Goal: Information Seeking & Learning: Learn about a topic

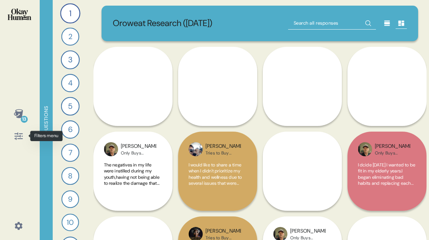
click at [19, 136] on icon at bounding box center [19, 136] width 10 height 10
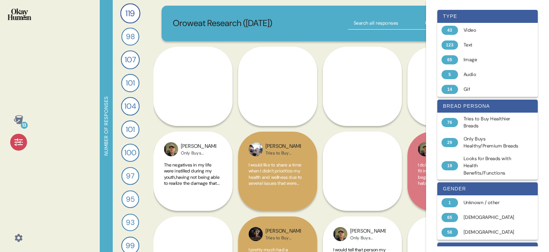
click at [366, 21] on input "text" at bounding box center [392, 23] width 88 height 13
type input "[PERSON_NAME] bread"
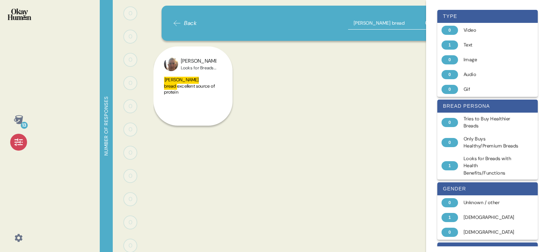
click at [24, 136] on div at bounding box center [18, 141] width 17 height 17
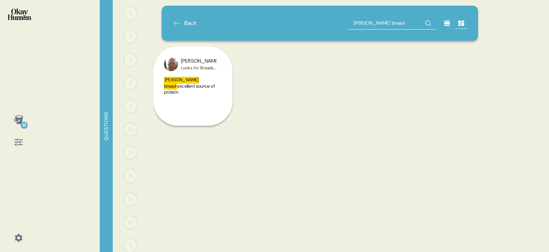
click at [386, 22] on input "[PERSON_NAME] bread" at bounding box center [392, 23] width 88 height 13
drag, startPoint x: 386, startPoint y: 22, endPoint x: 345, endPoint y: 24, distance: 40.8
click at [345, 24] on div "Back [PERSON_NAME] bread" at bounding box center [320, 23] width 294 height 13
drag, startPoint x: 38, startPoint y: 87, endPoint x: 38, endPoint y: 83, distance: 3.5
click at [38, 83] on div "13 Questions 1 0 Responses Responses 2 0 Responses Responses 3 0 Responses Resp…" at bounding box center [274, 126] width 549 height 252
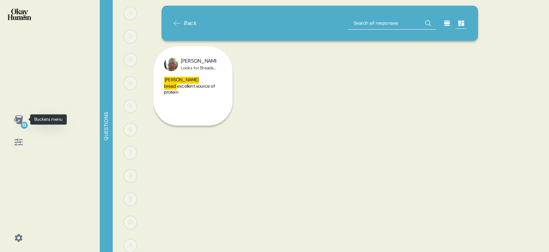
click at [22, 127] on div "13" at bounding box center [24, 125] width 7 height 7
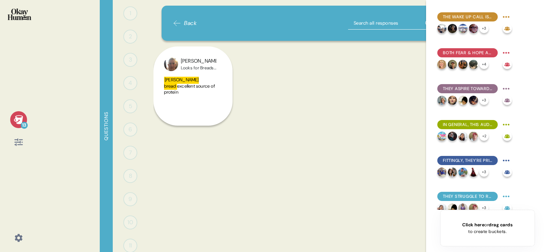
click at [190, 23] on span "Back" at bounding box center [190, 23] width 13 height 8
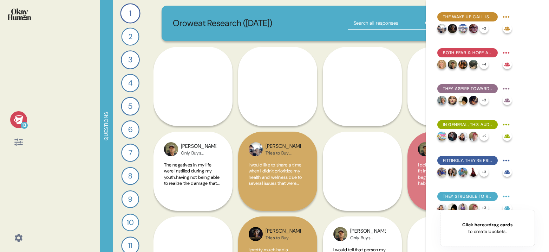
click at [20, 117] on icon at bounding box center [18, 119] width 9 height 9
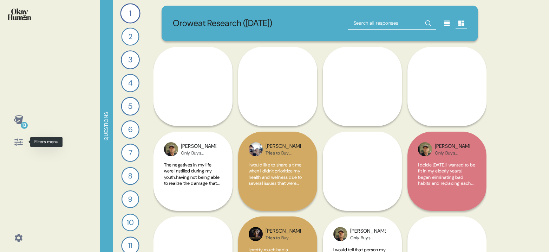
click at [19, 144] on icon at bounding box center [18, 141] width 8 height 7
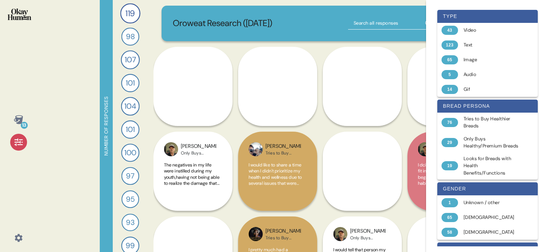
click at [364, 19] on input "text" at bounding box center [392, 23] width 88 height 13
type input "[PERSON_NAME]"
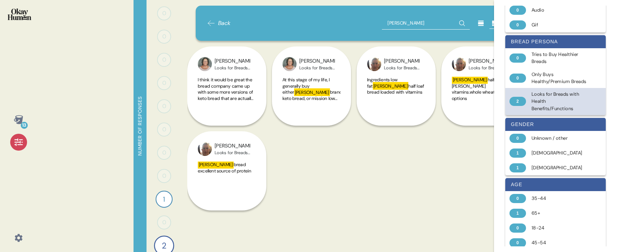
scroll to position [76, 0]
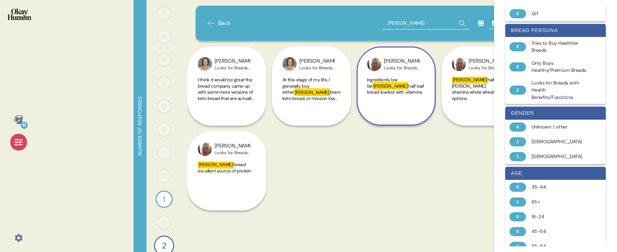
click at [405, 114] on div "Matt Looks for Breads with Health Benefits/Functions Ingredients low fat [PERSO…" at bounding box center [396, 85] width 79 height 79
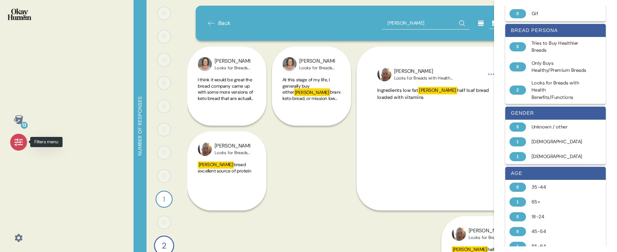
click at [25, 143] on div at bounding box center [18, 141] width 17 height 17
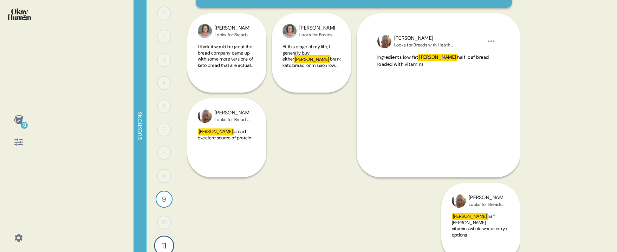
scroll to position [43, 0]
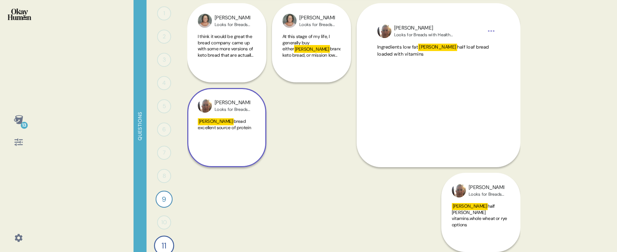
click at [251, 98] on div "[PERSON_NAME] Looks for Breads with Health Benefits/Functions" at bounding box center [227, 105] width 58 height 14
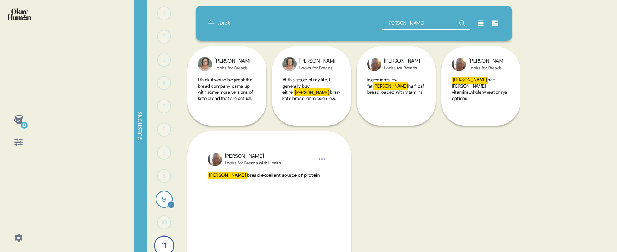
click at [165, 198] on div "9" at bounding box center [164, 198] width 17 height 17
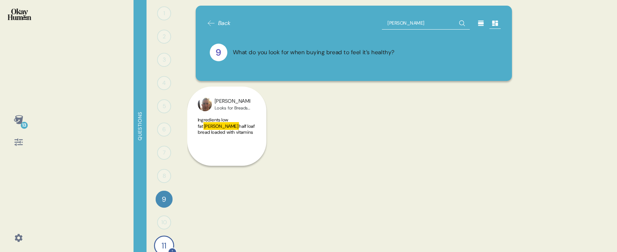
click at [163, 239] on div "11" at bounding box center [164, 245] width 20 height 20
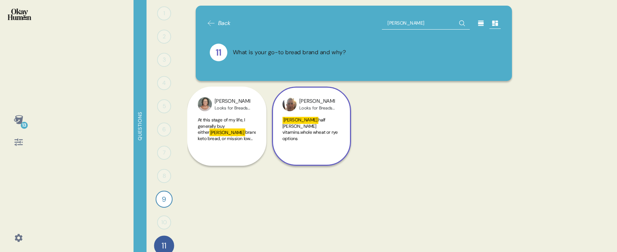
click at [312, 126] on span "half [PERSON_NAME] vitamins.whole wheat or rye options" at bounding box center [309, 129] width 55 height 25
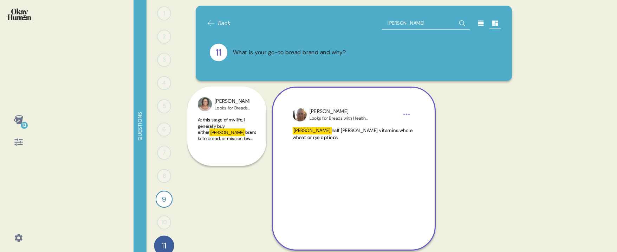
click at [318, 113] on div "[PERSON_NAME]" at bounding box center [354, 112] width 89 height 8
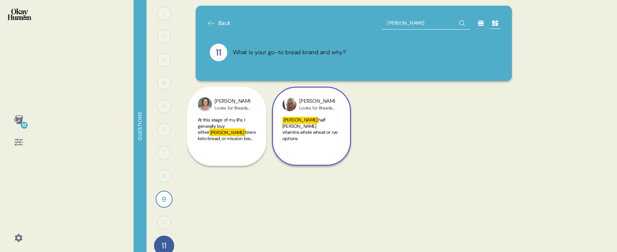
click at [314, 110] on div "Looks for Breads with Health Benefits/Functions" at bounding box center [316, 108] width 35 height 6
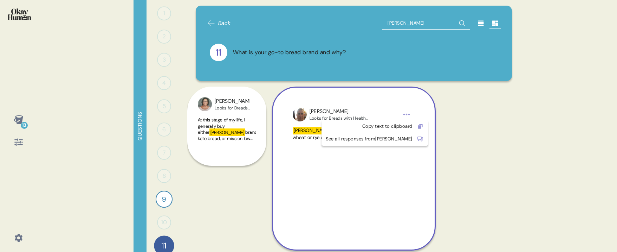
click at [405, 115] on html "13 Questions 1 0 Responses Responses 2 0 Responses Responses 3 0 Responses Resp…" at bounding box center [308, 126] width 617 height 252
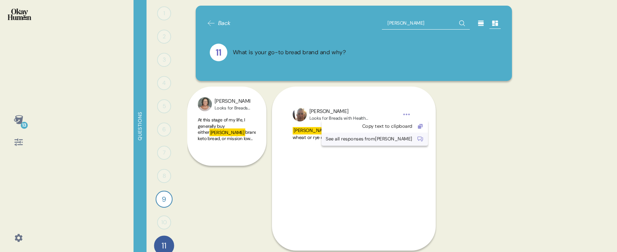
click at [369, 140] on div "See all responses from [PERSON_NAME]" at bounding box center [369, 138] width 87 height 7
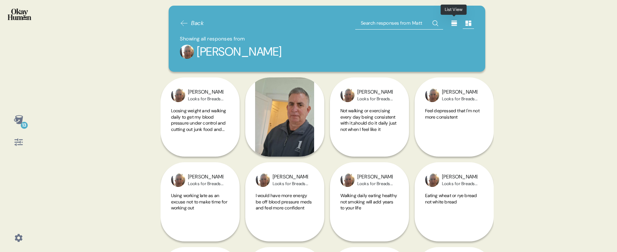
click at [429, 24] on icon at bounding box center [454, 23] width 6 height 5
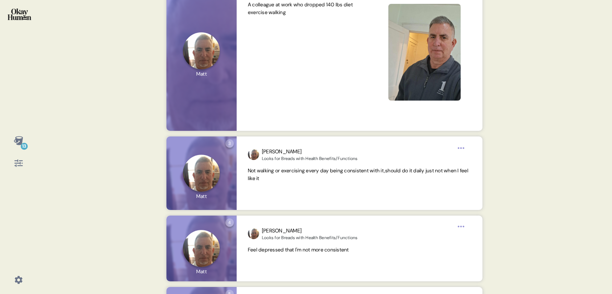
scroll to position [172, 0]
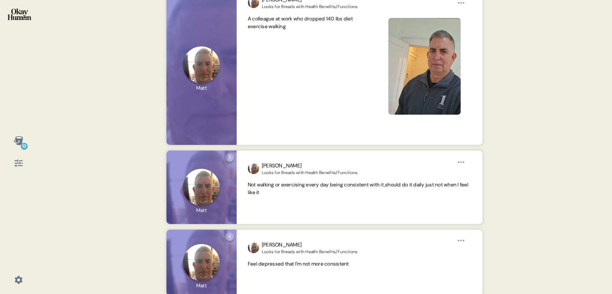
click at [22, 162] on icon at bounding box center [19, 163] width 10 height 10
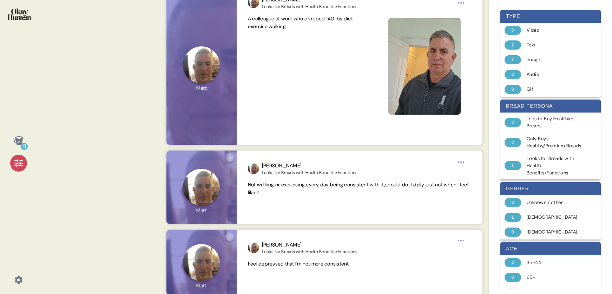
click at [126, 123] on div "13 Back Showing all responses from [PERSON_NAME] 4 Question four Click to view …" at bounding box center [306, 147] width 612 height 294
click at [24, 16] on img at bounding box center [20, 14] width 24 height 12
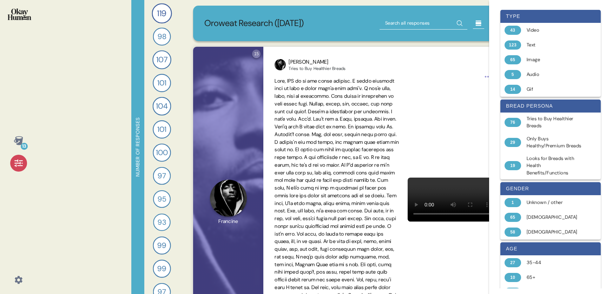
click at [385, 22] on input "text" at bounding box center [424, 23] width 88 height 13
type input "bread cost"
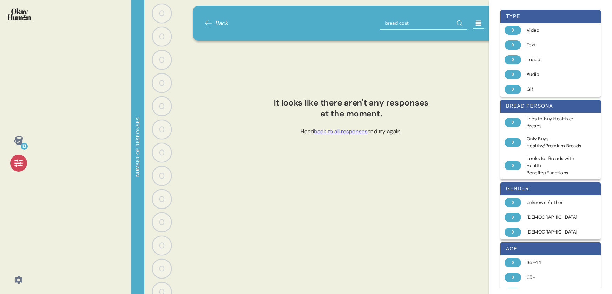
drag, startPoint x: 422, startPoint y: 21, endPoint x: 385, endPoint y: 23, distance: 36.9
click at [385, 23] on input "bread cost" at bounding box center [424, 23] width 88 height 13
type input "expensive"
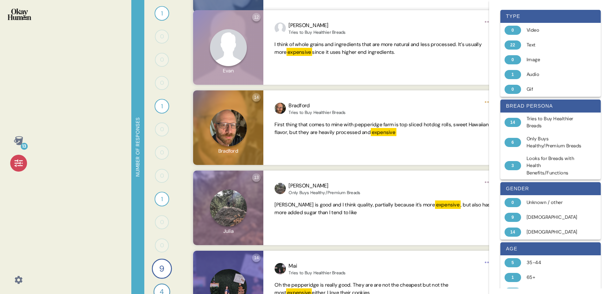
scroll to position [418, 0]
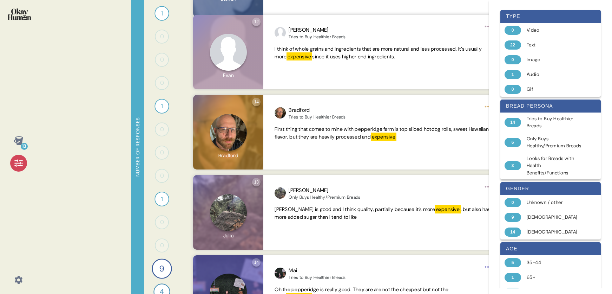
click at [15, 165] on icon at bounding box center [19, 163] width 10 height 10
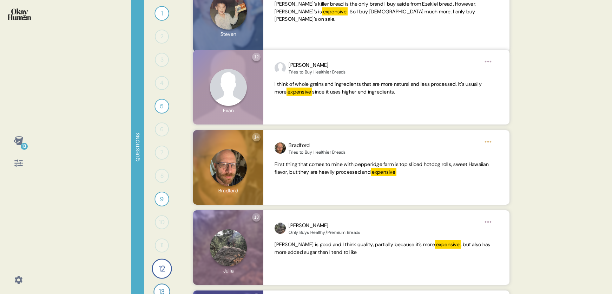
scroll to position [378, 0]
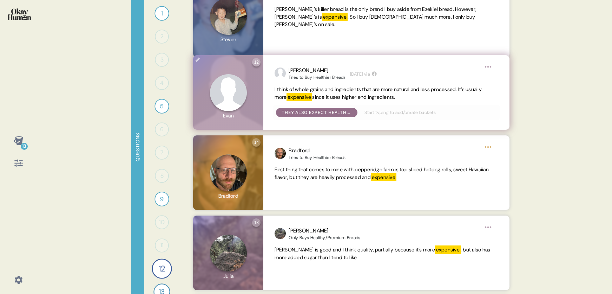
click at [406, 98] on span "I think of whole grains and ingredients that are more natural and less processe…" at bounding box center [386, 93] width 223 height 15
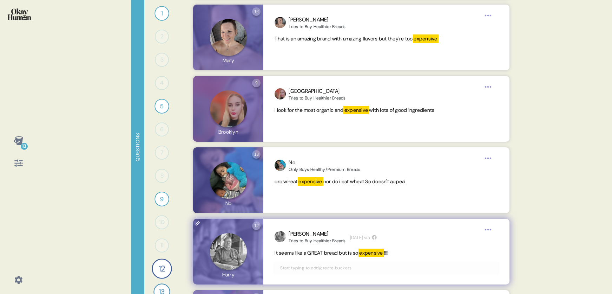
scroll to position [1191, 0]
drag, startPoint x: 275, startPoint y: 252, endPoint x: 396, endPoint y: 252, distance: 120.9
click at [396, 239] on span "It seems like a GREAT bread but is so expensive !!!!" at bounding box center [386, 253] width 223 height 8
drag, startPoint x: 398, startPoint y: 253, endPoint x: 268, endPoint y: 254, distance: 130.0
click at [268, 239] on div "[PERSON_NAME] Tries to Buy Healthier Breads [DATE] via It seems like a GREAT br…" at bounding box center [386, 252] width 246 height 66
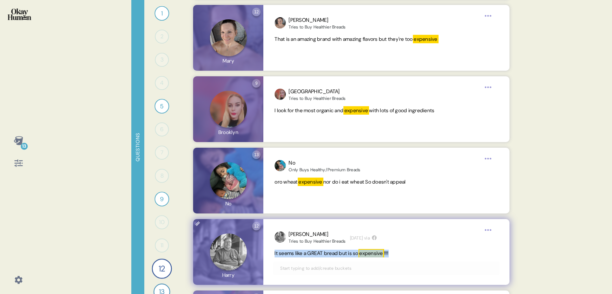
copy span "It seems like a GREAT bread but is so expensive !!!!"
click at [298, 235] on div "[PERSON_NAME]" at bounding box center [317, 234] width 57 height 8
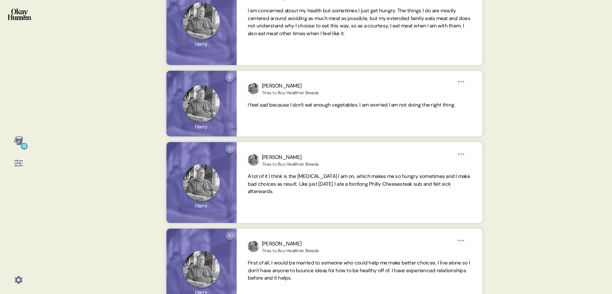
scroll to position [348, 0]
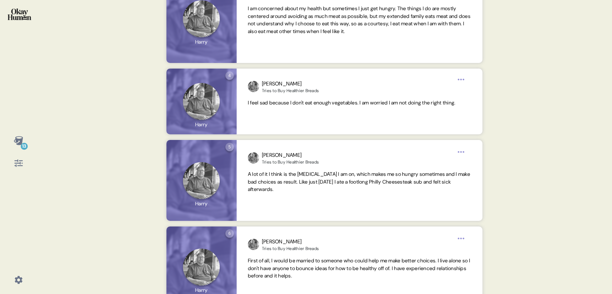
click at [18, 164] on icon at bounding box center [19, 163] width 10 height 10
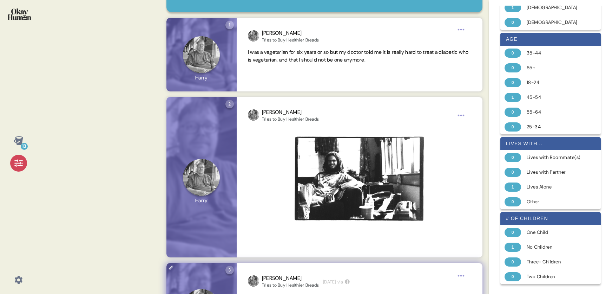
scroll to position [0, 0]
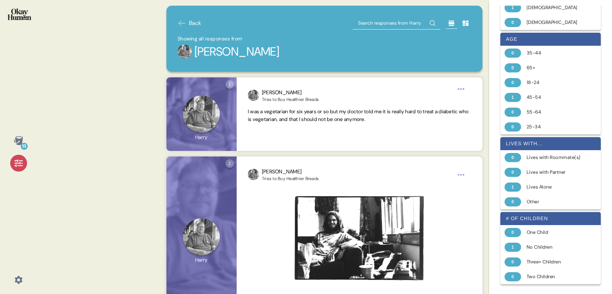
click at [193, 22] on span "Back" at bounding box center [195, 23] width 13 height 8
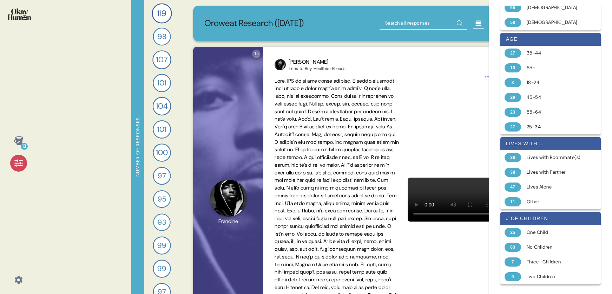
click at [409, 22] on input "text" at bounding box center [424, 23] width 88 height 13
type input "eating less bread"
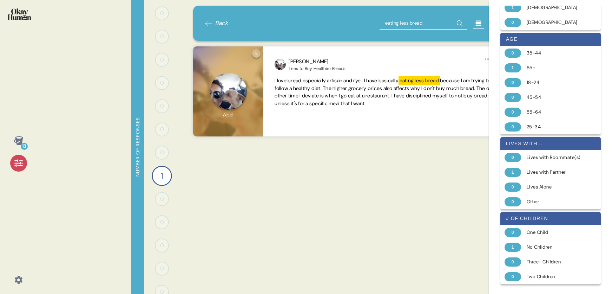
click at [223, 20] on span "Back" at bounding box center [222, 23] width 13 height 8
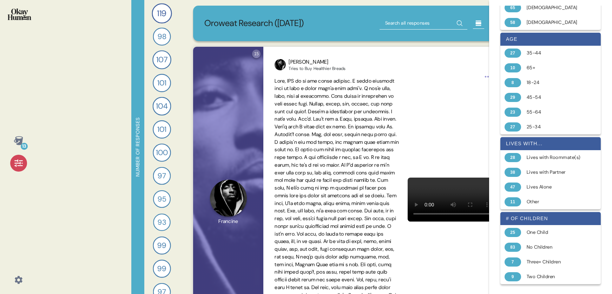
click at [398, 24] on input "text" at bounding box center [424, 23] width 88 height 13
type input "guilt"
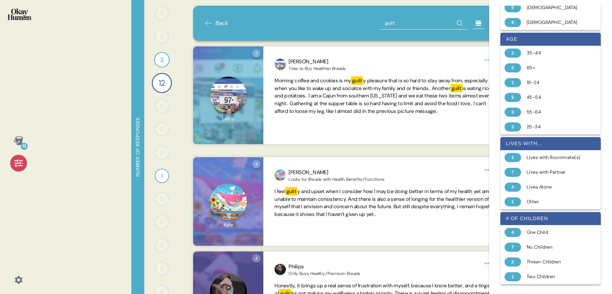
click at [224, 22] on span "Back" at bounding box center [222, 23] width 13 height 8
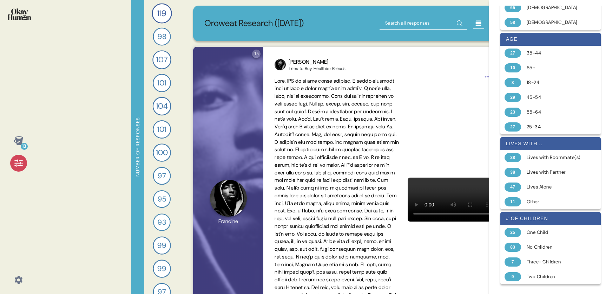
click at [429, 25] on input "text" at bounding box center [424, 23] width 88 height 13
type input "calories"
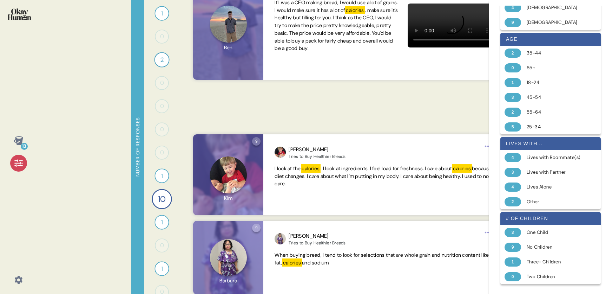
scroll to position [683, 0]
click at [17, 144] on icon at bounding box center [19, 141] width 10 height 10
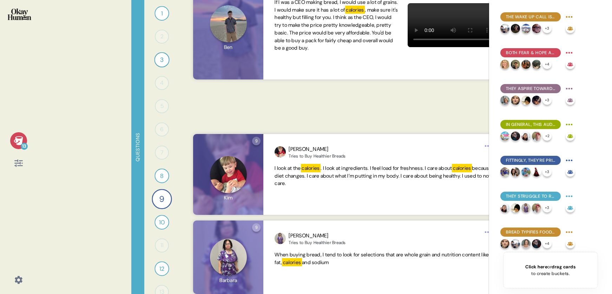
click at [21, 143] on div "13" at bounding box center [24, 146] width 7 height 7
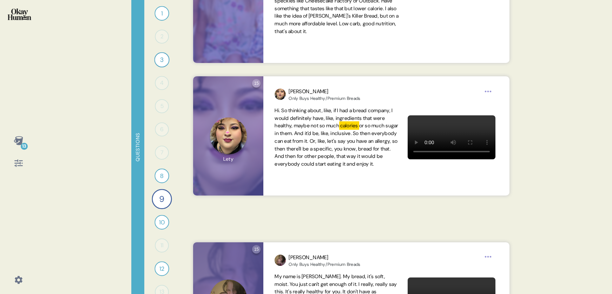
scroll to position [0, 0]
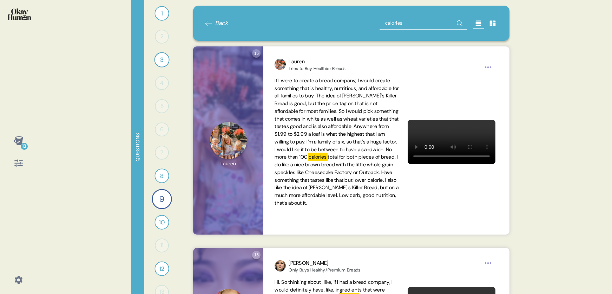
drag, startPoint x: 408, startPoint y: 24, endPoint x: 388, endPoint y: 21, distance: 19.9
click at [388, 21] on input "calories" at bounding box center [424, 23] width 88 height 13
type input "c"
click at [219, 21] on span "Back" at bounding box center [222, 23] width 13 height 8
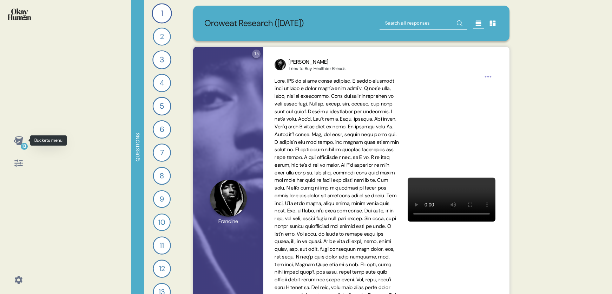
click at [22, 145] on div "13" at bounding box center [24, 146] width 7 height 7
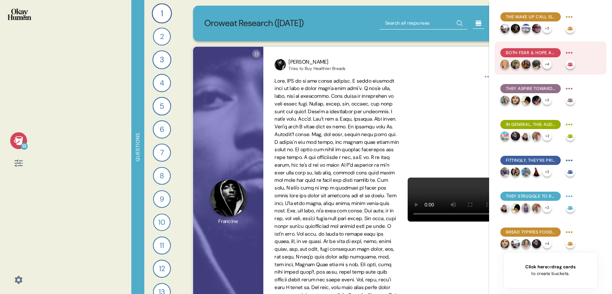
click at [429, 51] on span "Both fear & hope are key motivators, and they're often highly intertwined." at bounding box center [530, 53] width 49 height 6
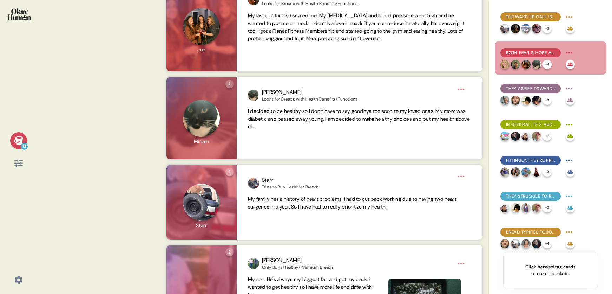
scroll to position [386, 0]
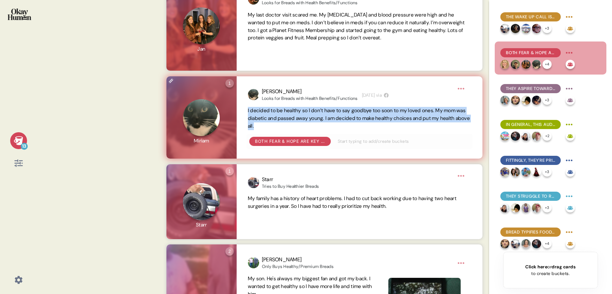
drag, startPoint x: 290, startPoint y: 124, endPoint x: 249, endPoint y: 111, distance: 42.3
click at [241, 112] on div "[PERSON_NAME] Looks for Breads with Health Benefits/Functions [DATE] via I deci…" at bounding box center [360, 117] width 246 height 82
copy span "I decided to be healthy so I don’t have to say goodbye too soon to my loved one…"
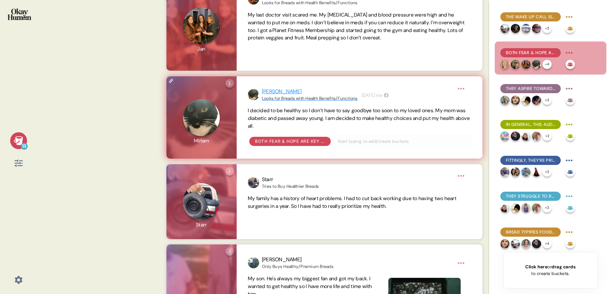
click at [273, 91] on div "[PERSON_NAME]" at bounding box center [310, 91] width 96 height 8
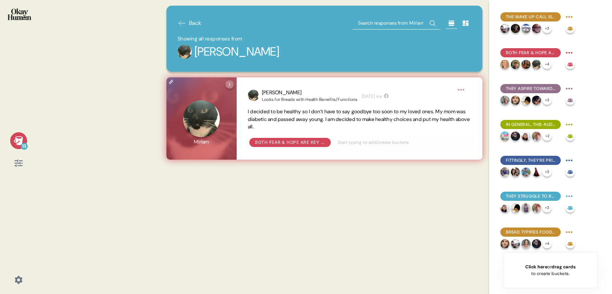
click at [429, 89] on html "13 Back Showing all responses from [PERSON_NAME] 1 Question one Click to view r…" at bounding box center [306, 147] width 612 height 294
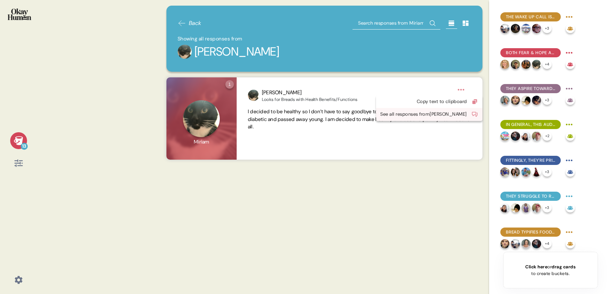
click at [429, 113] on div "See all responses from [PERSON_NAME]" at bounding box center [423, 114] width 87 height 7
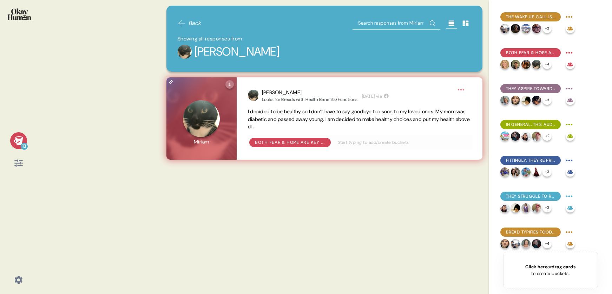
click at [429, 91] on html "13 Back Showing all responses from [PERSON_NAME] 1 Question one Click to view r…" at bounding box center [306, 147] width 612 height 294
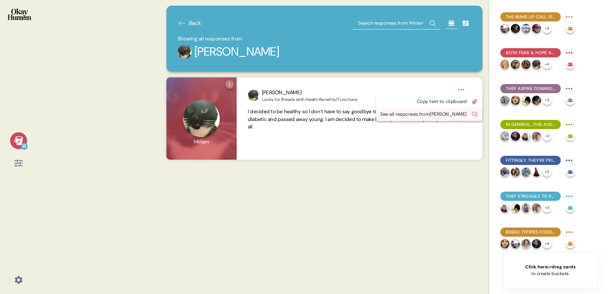
click at [429, 114] on icon at bounding box center [475, 114] width 6 height 5
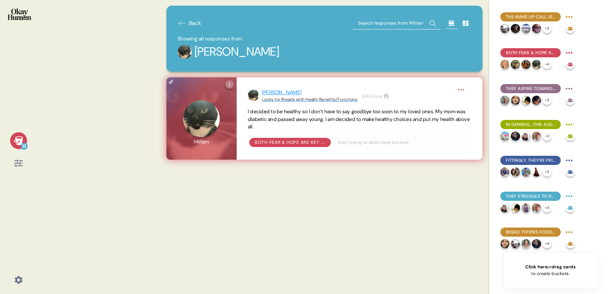
click at [272, 92] on div "[PERSON_NAME]" at bounding box center [310, 93] width 96 height 8
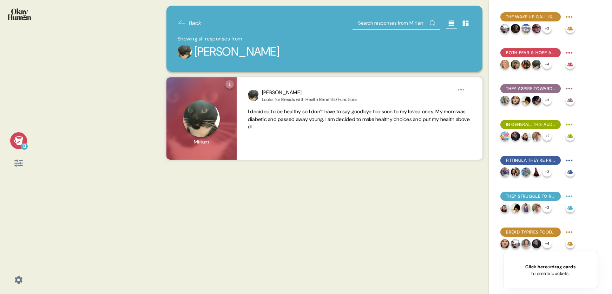
click at [214, 51] on div "[PERSON_NAME]" at bounding box center [237, 52] width 85 height 18
click at [194, 24] on span "Back" at bounding box center [195, 23] width 13 height 8
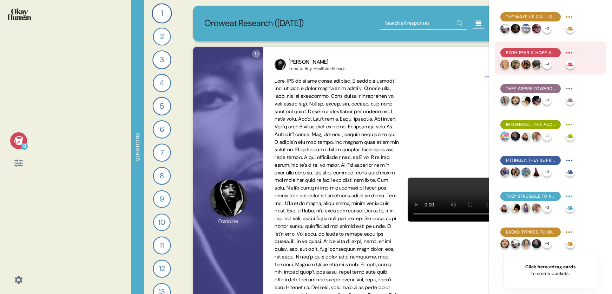
click at [429, 53] on div "Both fear & hope are key motivators, and they're often highly intertwined." at bounding box center [531, 52] width 60 height 9
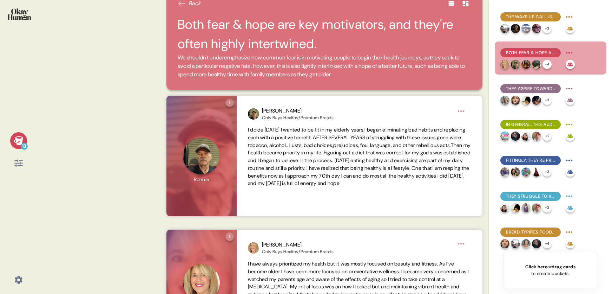
scroll to position [0, 0]
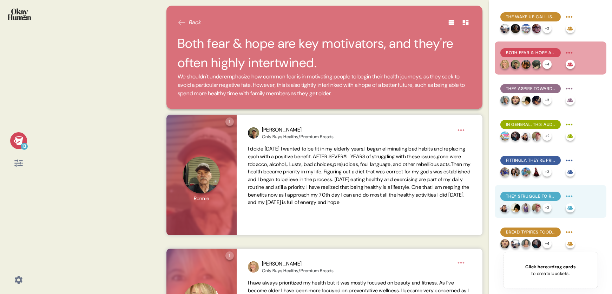
click at [429, 196] on span "They struggle to resist food temptations, explaining they lack both the discipl…" at bounding box center [530, 196] width 49 height 6
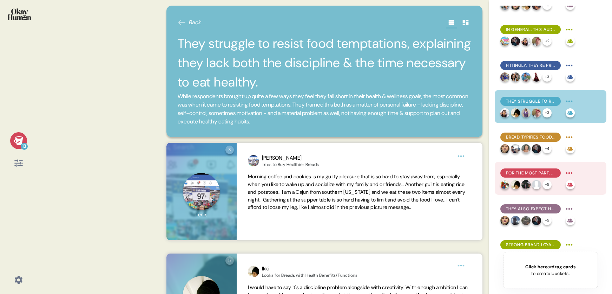
scroll to position [97, 0]
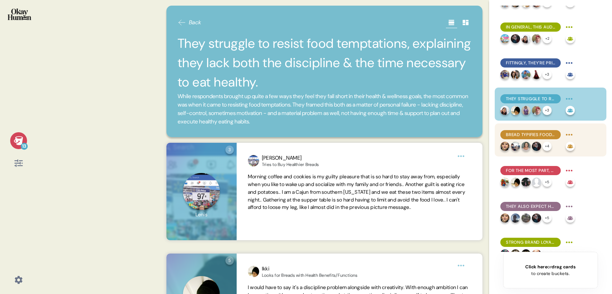
click at [429, 134] on span "Bread typifies food temptations - and there are BIG emotions around it." at bounding box center [530, 134] width 49 height 6
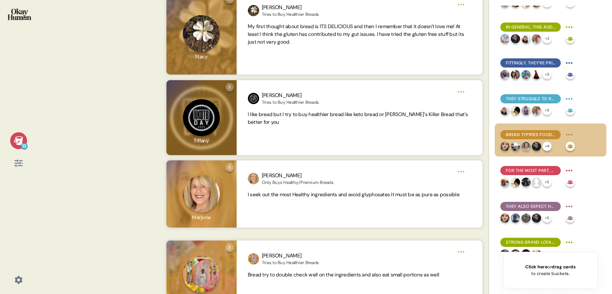
scroll to position [548, 0]
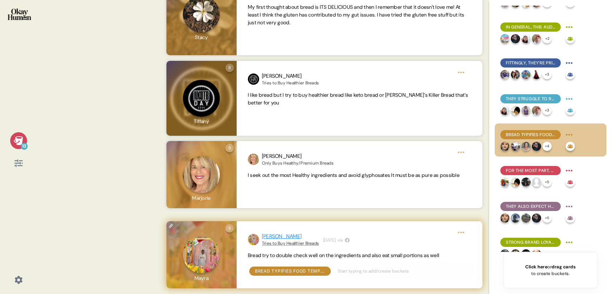
click at [272, 237] on div "[PERSON_NAME]" at bounding box center [290, 236] width 57 height 8
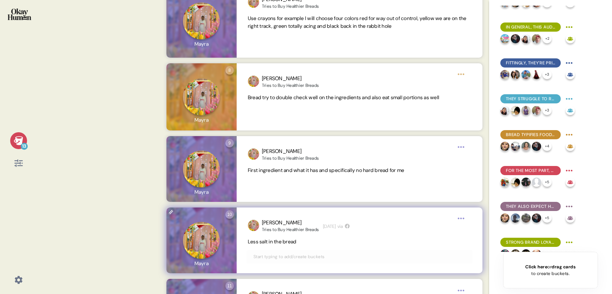
scroll to position [378, 0]
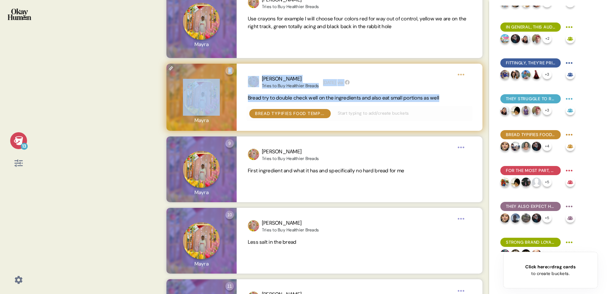
drag, startPoint x: 449, startPoint y: 97, endPoint x: 232, endPoint y: 99, distance: 217.1
click at [232, 99] on div "8 Question eight Click to view responses to this question What’s your immediate…" at bounding box center [325, 97] width 317 height 67
click at [271, 101] on span "Bread try to double check well on the ingredients and also eat small portions a…" at bounding box center [359, 98] width 223 height 8
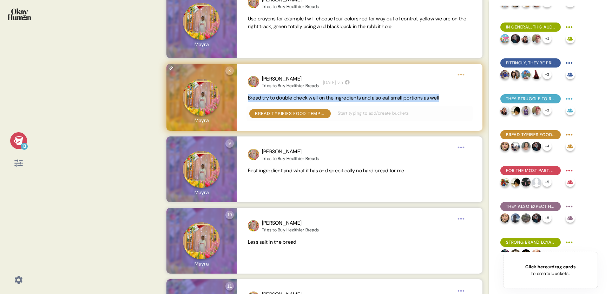
drag, startPoint x: 248, startPoint y: 97, endPoint x: 460, endPoint y: 98, distance: 211.5
click at [429, 98] on span "Bread try to double check well on the ingredients and also eat small portions a…" at bounding box center [359, 98] width 223 height 8
copy span "Bread try to double check well on the ingredients and also eat small portions a…"
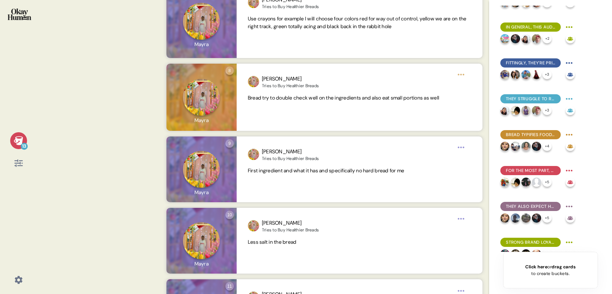
click at [18, 163] on icon at bounding box center [19, 163] width 10 height 10
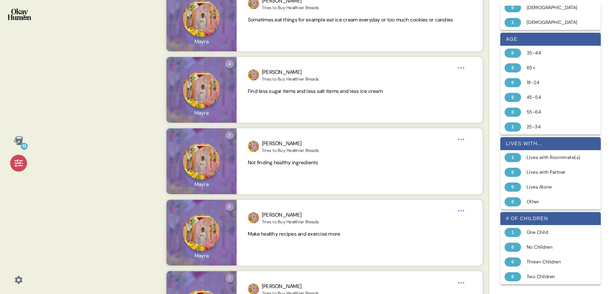
scroll to position [0, 0]
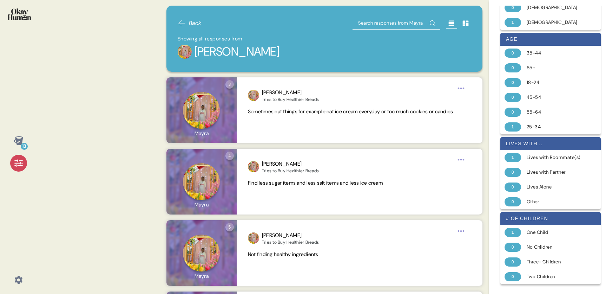
click at [17, 139] on icon at bounding box center [18, 140] width 9 height 9
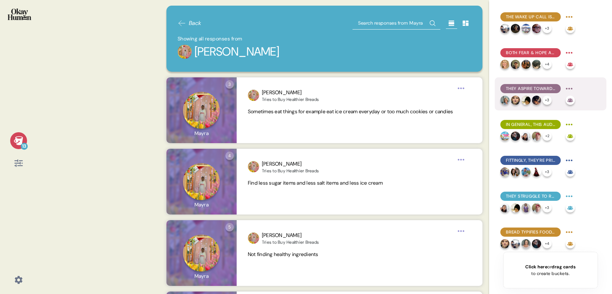
click at [429, 87] on span "They aspire towards longevity and mobility, but crucially also towards mental h…" at bounding box center [530, 88] width 49 height 6
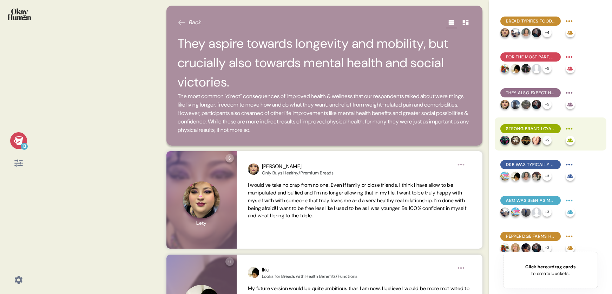
scroll to position [217, 0]
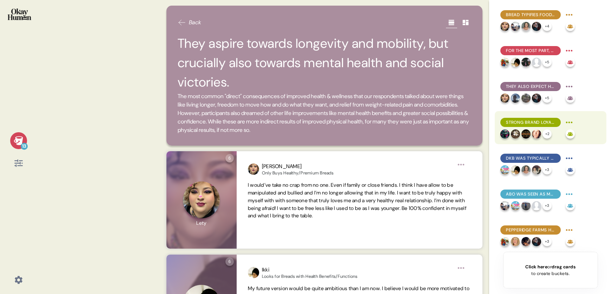
click at [429, 122] on span "Strong brand loyalty was pretty uncommon in the sample and tended to be more ab…" at bounding box center [530, 122] width 49 height 6
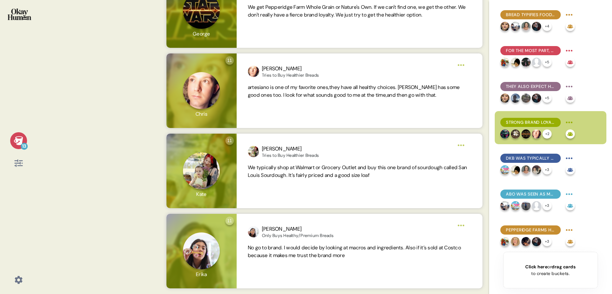
scroll to position [0, 0]
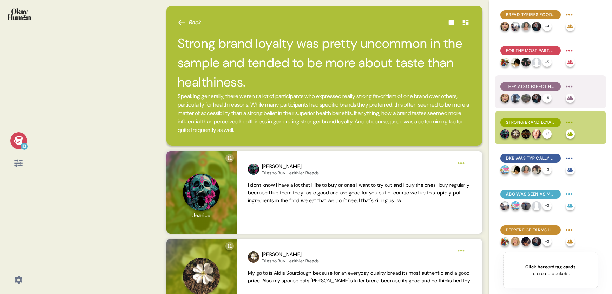
click at [429, 87] on span "They also expect healthy bread to have a different taste, texture, & price poin…" at bounding box center [530, 86] width 49 height 6
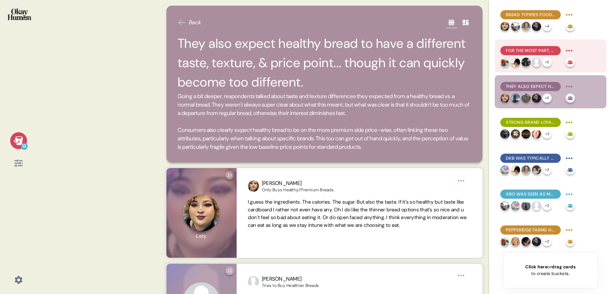
click at [429, 50] on span "For the most part, healthy bread is a question of ingredients - and mostly what…" at bounding box center [530, 50] width 49 height 6
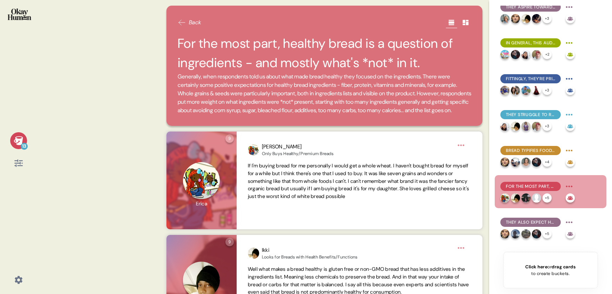
scroll to position [81, 0]
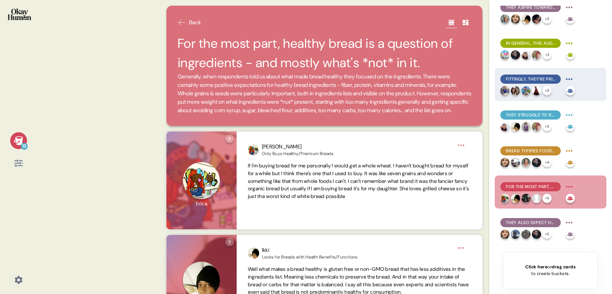
click at [429, 80] on span "Fittingly, they're primarily inspired by attainable representations of health, …" at bounding box center [530, 79] width 49 height 6
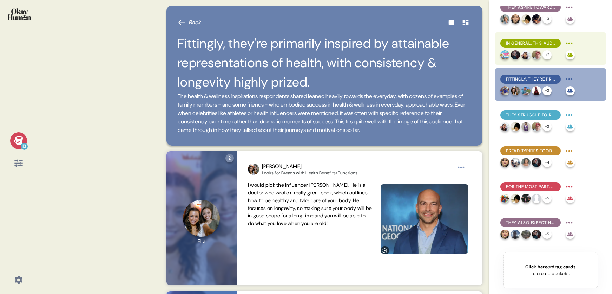
click at [429, 44] on span "In general, this audience conceives of health & wellness as consistency in the …" at bounding box center [530, 43] width 49 height 6
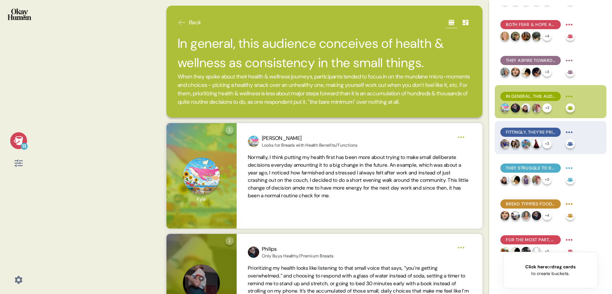
scroll to position [0, 0]
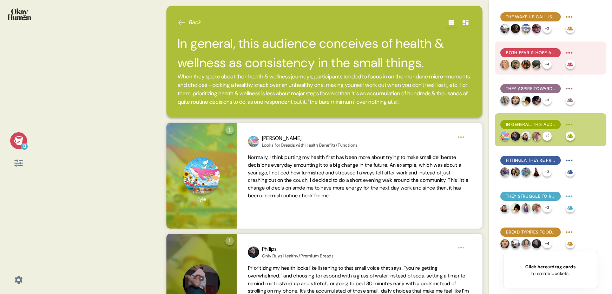
click at [429, 54] on span "Both fear & hope are key motivators, and they're often highly intertwined." at bounding box center [530, 53] width 49 height 6
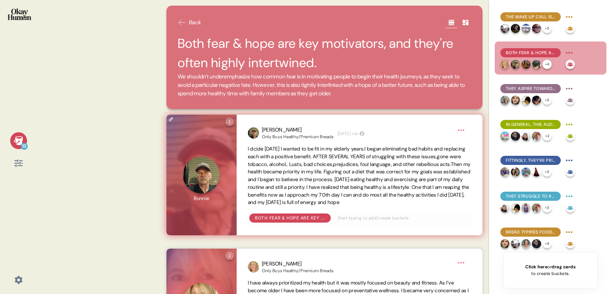
click at [429, 130] on html "13 Back Both fear & hope are key motivators, and they're often highly intertwin…" at bounding box center [306, 147] width 612 height 294
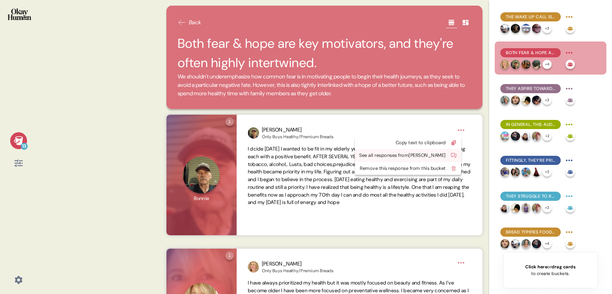
click at [419, 155] on div "See all responses from [PERSON_NAME]" at bounding box center [402, 155] width 87 height 7
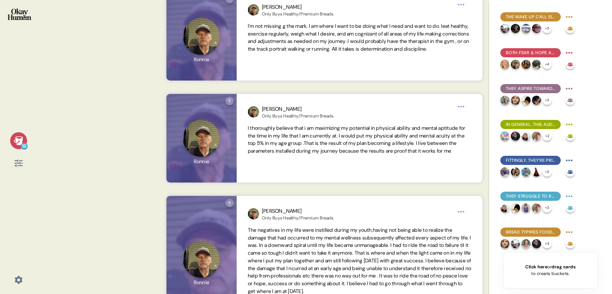
scroll to position [315, 0]
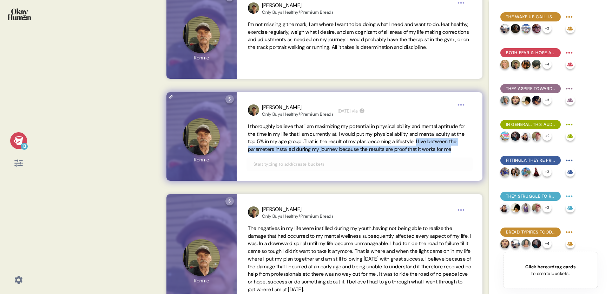
drag, startPoint x: 269, startPoint y: 149, endPoint x: 320, endPoint y: 159, distance: 51.9
click at [320, 153] on span "I thoroughly believe that i am maximizing my potential in physical ability and …" at bounding box center [359, 138] width 223 height 31
copy span "I live between the parameters installed during my journey because the results a…"
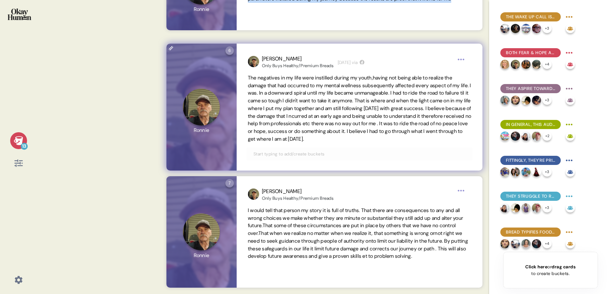
scroll to position [473, 0]
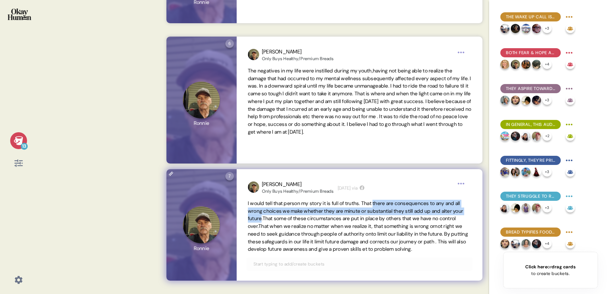
drag, startPoint x: 383, startPoint y: 202, endPoint x: 287, endPoint y: 217, distance: 97.1
click at [287, 217] on span "I would tell that person my story it is full of truths. That there are conseque…" at bounding box center [358, 226] width 220 height 52
copy span "there are consequences to any and all wrong choices we make whether they are mi…"
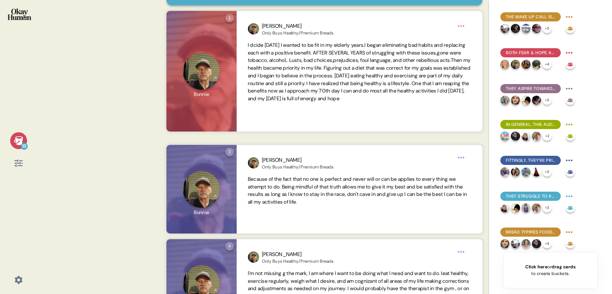
scroll to position [0, 0]
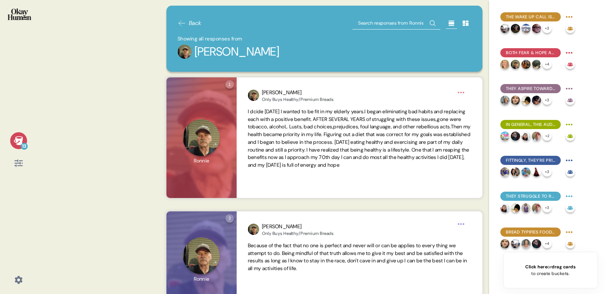
click at [194, 24] on span "Back" at bounding box center [195, 23] width 13 height 8
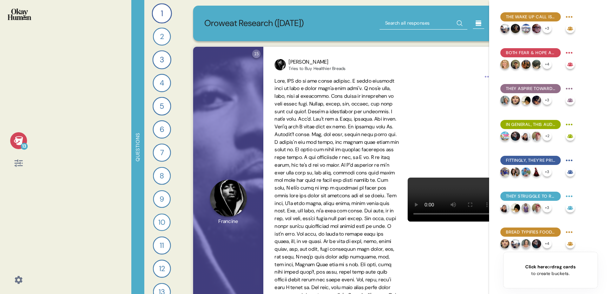
click at [19, 143] on icon at bounding box center [18, 140] width 9 height 9
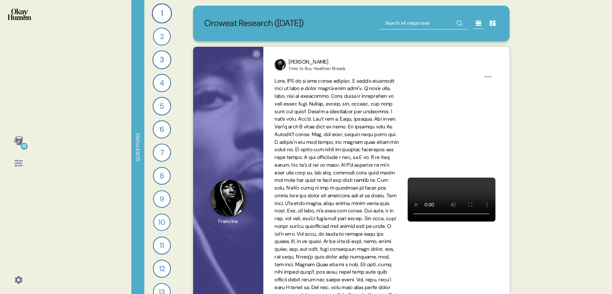
click at [20, 162] on icon at bounding box center [18, 162] width 8 height 7
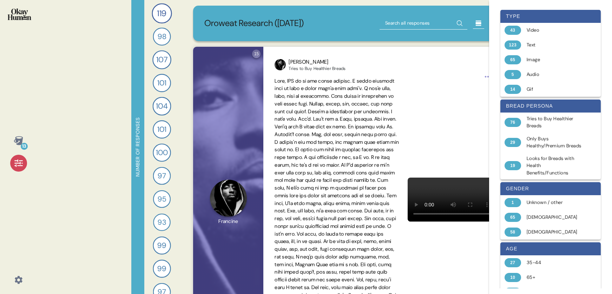
click at [398, 23] on input "text" at bounding box center [424, 23] width 88 height 13
click at [387, 22] on input "text" at bounding box center [424, 23] width 88 height 13
type input "c"
type input "gluten free"
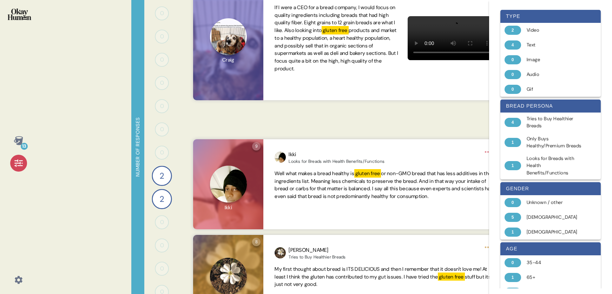
scroll to position [349, 0]
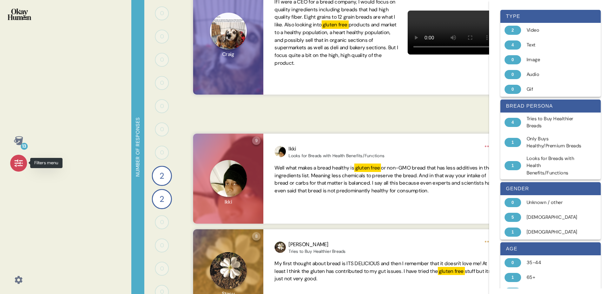
click at [17, 165] on icon at bounding box center [19, 163] width 10 height 10
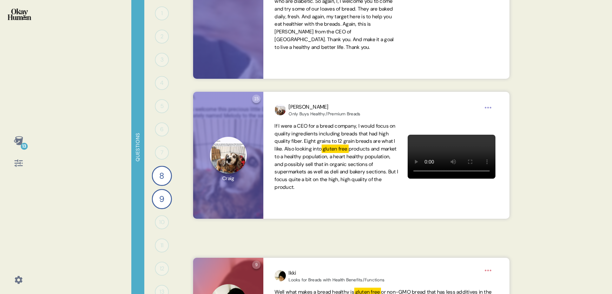
scroll to position [0, 0]
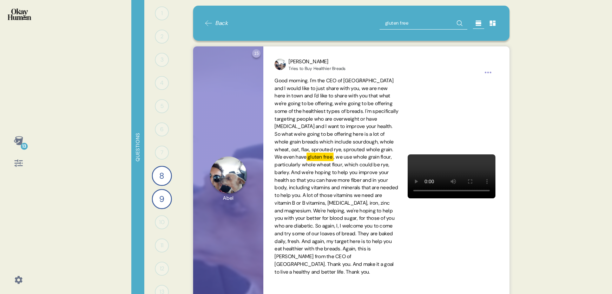
drag, startPoint x: 416, startPoint y: 22, endPoint x: 383, endPoint y: 22, distance: 33.0
click at [383, 22] on input "gluten free" at bounding box center [424, 23] width 88 height 13
type input "keto"
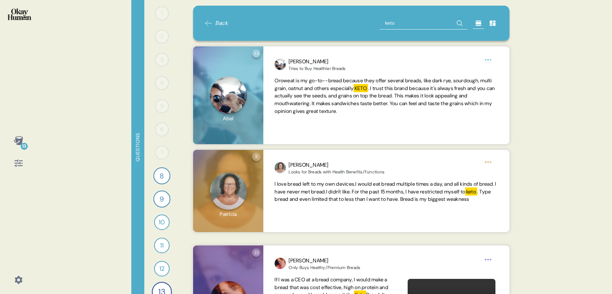
click at [407, 22] on input "keto" at bounding box center [424, 23] width 88 height 13
drag, startPoint x: 400, startPoint y: 23, endPoint x: 382, endPoint y: 22, distance: 17.6
click at [383, 23] on input "keto" at bounding box center [424, 23] width 88 height 13
type input "gluten"
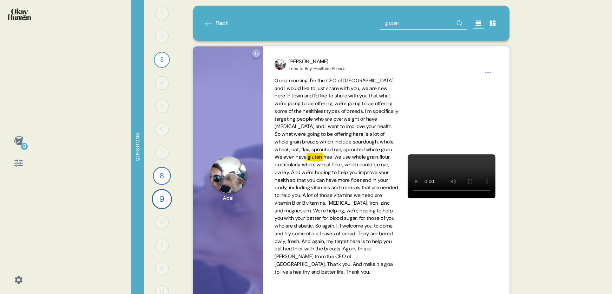
click at [222, 23] on span "Back" at bounding box center [222, 23] width 13 height 8
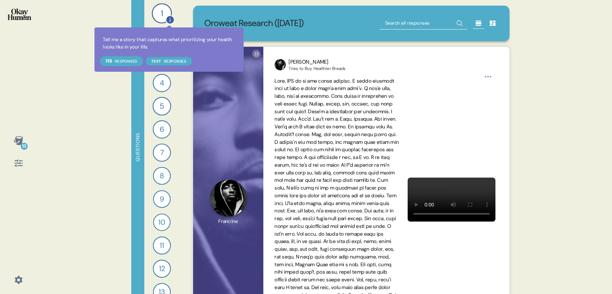
click at [169, 19] on icon at bounding box center [170, 20] width 8 height 8
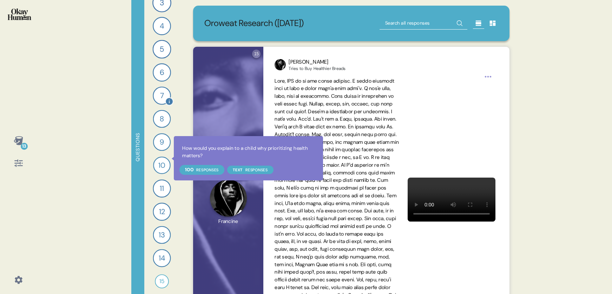
scroll to position [60, 0]
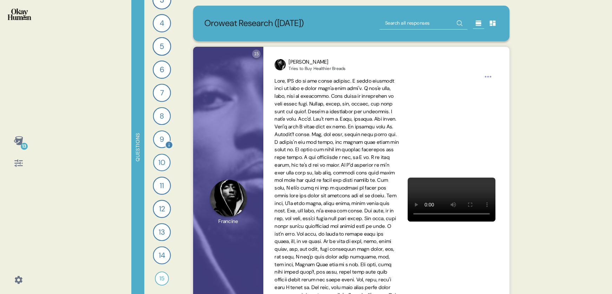
click at [163, 140] on div "9" at bounding box center [162, 139] width 18 height 18
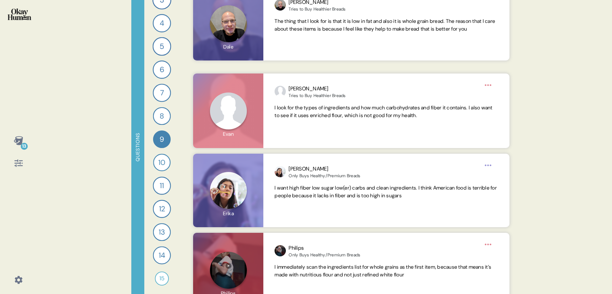
scroll to position [836, 0]
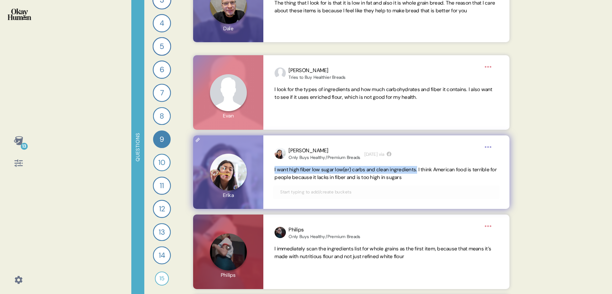
drag, startPoint x: 284, startPoint y: 169, endPoint x: 428, endPoint y: 168, distance: 143.7
click at [428, 168] on span "I want high fiber low sugar low(er) carbs and clean ingredients. I think Americ…" at bounding box center [386, 173] width 222 height 14
copy span "I want high fiber low sugar low(er) carbs and clean ingredients."
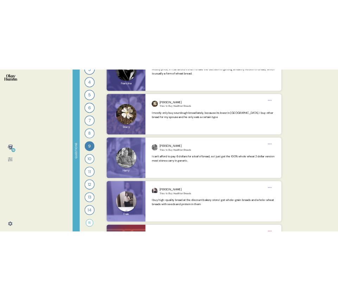
scroll to position [1247, 0]
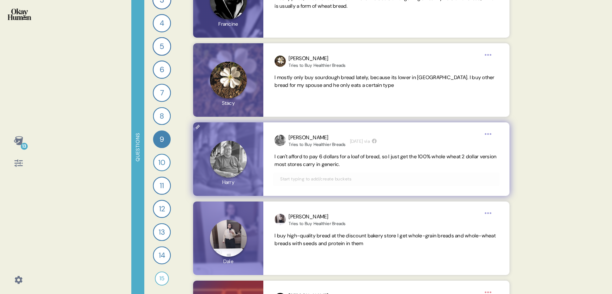
click at [380, 152] on div "[PERSON_NAME] to Buy Healthier Breads [DATE] via I can't afford to pay 6 dollar…" at bounding box center [386, 158] width 246 height 73
drag, startPoint x: 391, startPoint y: 158, endPoint x: 273, endPoint y: 160, distance: 118.1
click at [273, 160] on div "[PERSON_NAME] to Buy Healthier Breads [DATE] via I can't afford to pay 6 dollar…" at bounding box center [386, 158] width 246 height 73
click at [349, 170] on div "[PERSON_NAME] to Buy Healthier Breads [DATE] via I can't afford to pay 6 dollar…" at bounding box center [386, 158] width 246 height 73
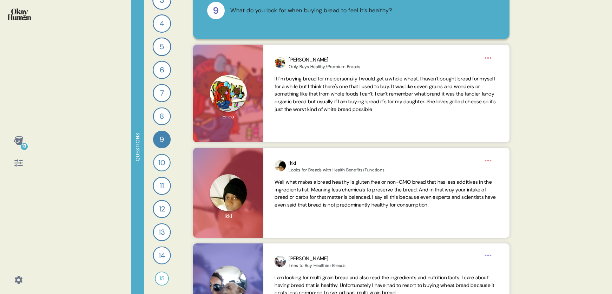
scroll to position [0, 0]
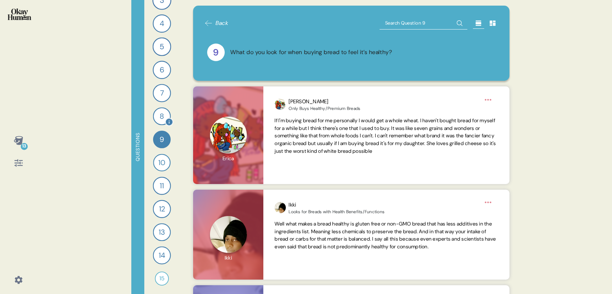
click at [165, 117] on div "8" at bounding box center [162, 117] width 18 height 18
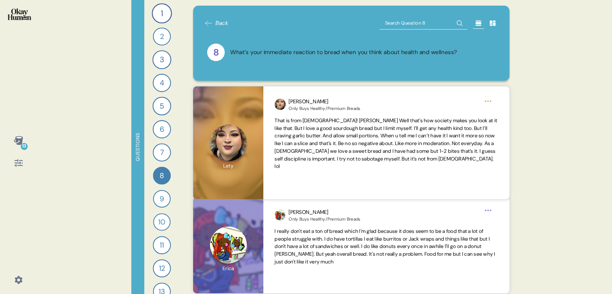
click at [221, 21] on span "Back" at bounding box center [222, 23] width 13 height 8
click at [20, 164] on icon at bounding box center [19, 163] width 10 height 10
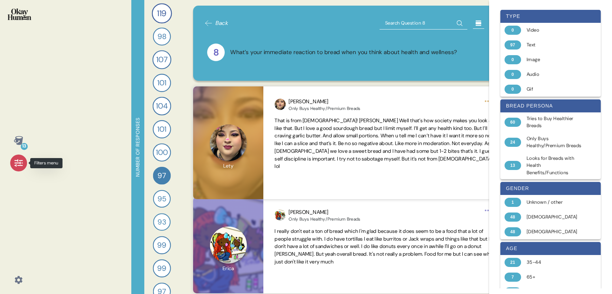
click at [19, 165] on icon at bounding box center [18, 162] width 8 height 7
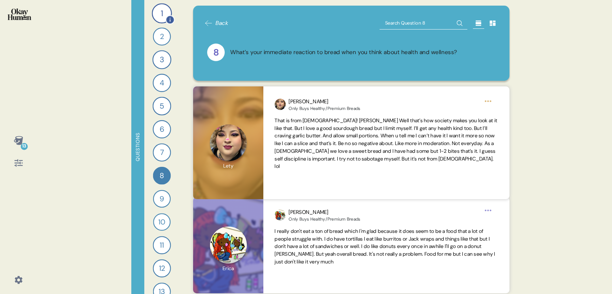
click at [164, 12] on div "1" at bounding box center [162, 13] width 20 height 20
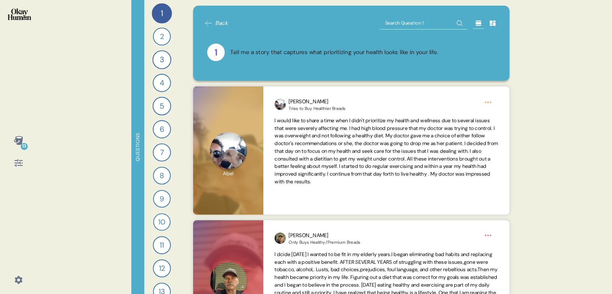
click at [389, 23] on input "text" at bounding box center [424, 23] width 88 height 13
type input "overwhelm"
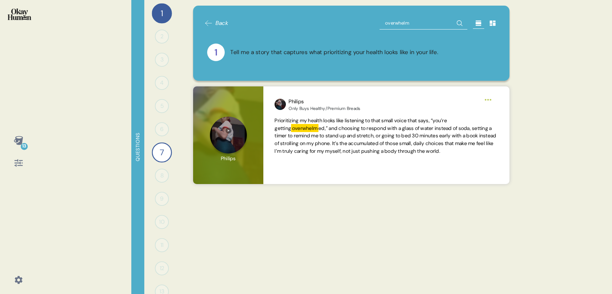
click at [220, 23] on span "Back" at bounding box center [222, 23] width 13 height 8
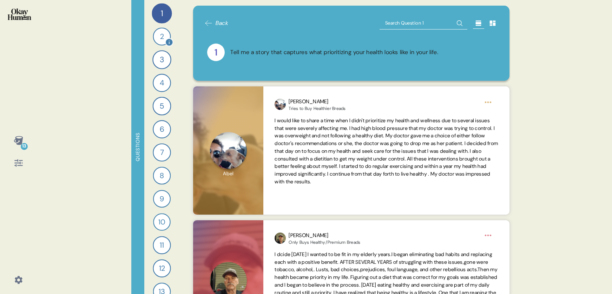
click at [162, 37] on div "2" at bounding box center [162, 36] width 18 height 18
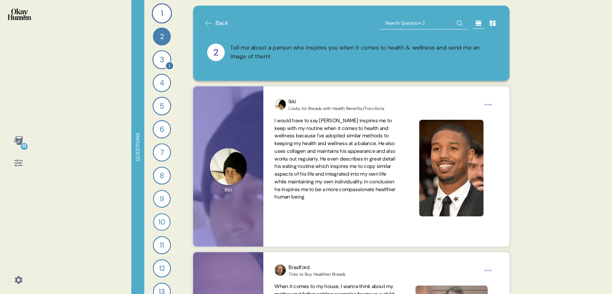
click at [161, 59] on div "3" at bounding box center [161, 59] width 19 height 19
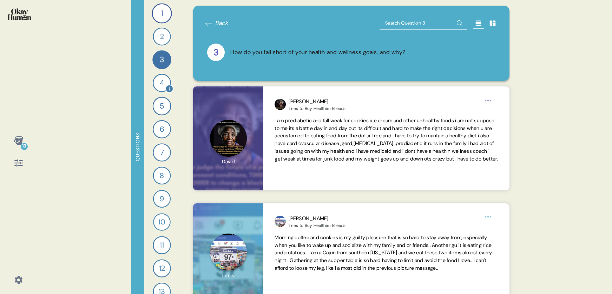
click at [164, 86] on div "4" at bounding box center [162, 83] width 18 height 18
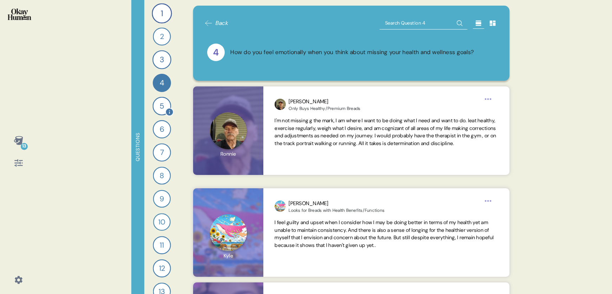
click at [159, 105] on div "5" at bounding box center [161, 106] width 19 height 19
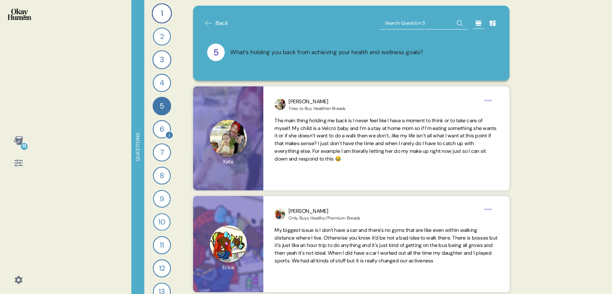
click at [161, 126] on div "6" at bounding box center [162, 129] width 18 height 18
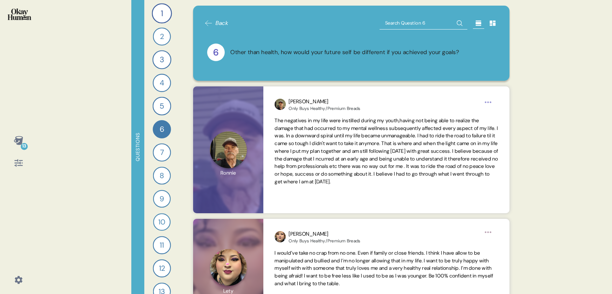
click at [14, 164] on icon at bounding box center [19, 163] width 10 height 10
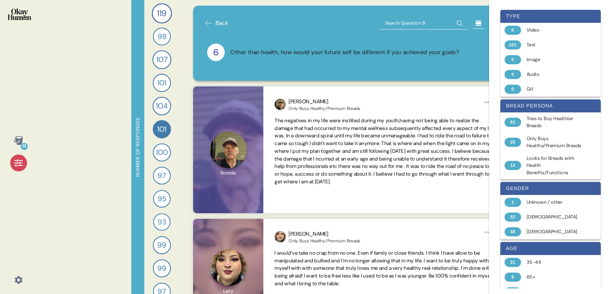
click at [407, 22] on input "text" at bounding box center [424, 23] width 88 height 13
click at [210, 22] on icon at bounding box center [208, 23] width 8 height 8
click at [149, 8] on div "119 Tell me a story that captures what prioritizing your health looks like in y…" at bounding box center [161, 147] width 35 height 294
click at [157, 12] on span "119" at bounding box center [161, 13] width 9 height 12
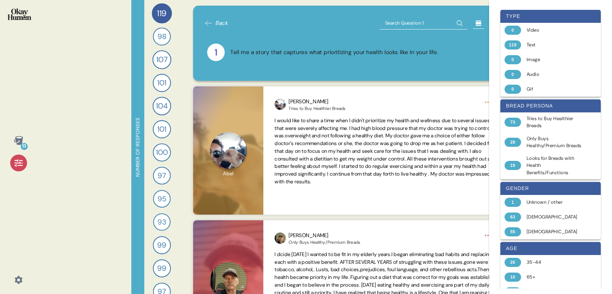
click at [21, 162] on icon at bounding box center [19, 163] width 10 height 10
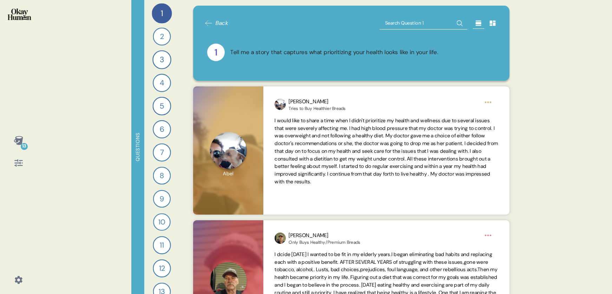
drag, startPoint x: 177, startPoint y: 32, endPoint x: 89, endPoint y: 25, distance: 88.4
click at [176, 32] on div "1 Tell me a story that captures what prioritizing your health looks like in you…" at bounding box center [161, 147] width 35 height 294
click at [18, 141] on icon at bounding box center [18, 140] width 9 height 9
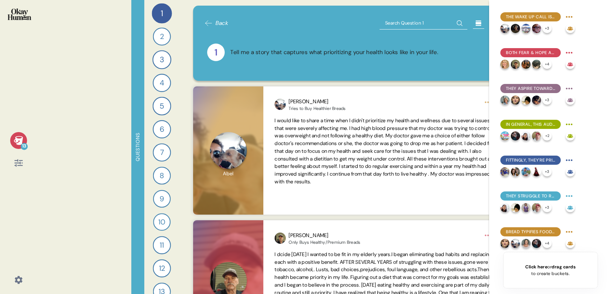
click at [12, 14] on img at bounding box center [20, 14] width 24 height 12
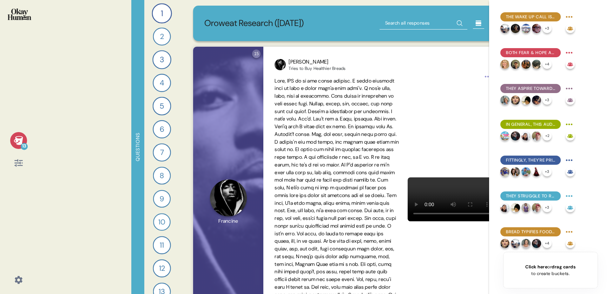
click at [398, 22] on input "text" at bounding box center [424, 23] width 88 height 13
type input "balance"
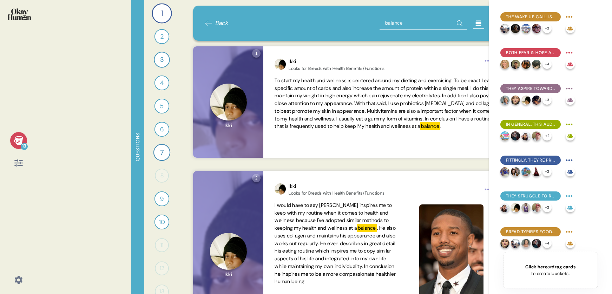
click at [14, 161] on icon at bounding box center [19, 163] width 10 height 10
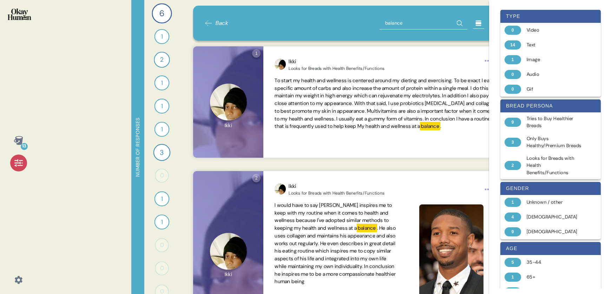
click at [14, 164] on icon at bounding box center [19, 163] width 10 height 10
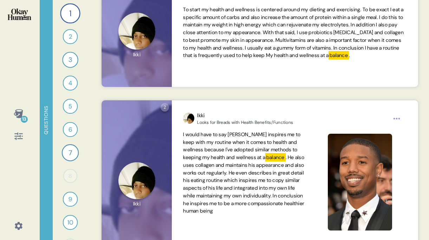
scroll to position [70, 0]
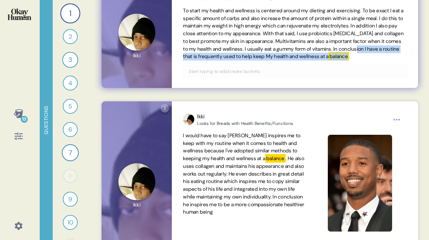
drag, startPoint x: 240, startPoint y: 57, endPoint x: 236, endPoint y: 66, distance: 10.2
click at [236, 60] on span "To start my health and wellness is centered around my dieting and exercising. T…" at bounding box center [294, 33] width 223 height 53
copy span "I have a routine that is frequently used to help keep My health and wellness at…"
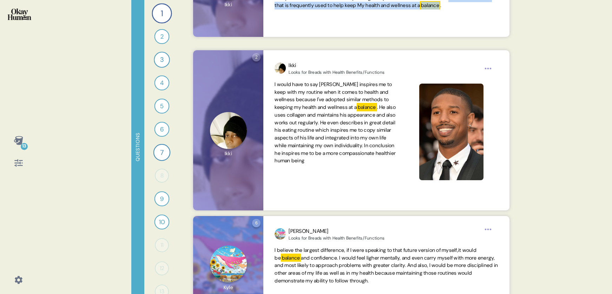
scroll to position [0, 0]
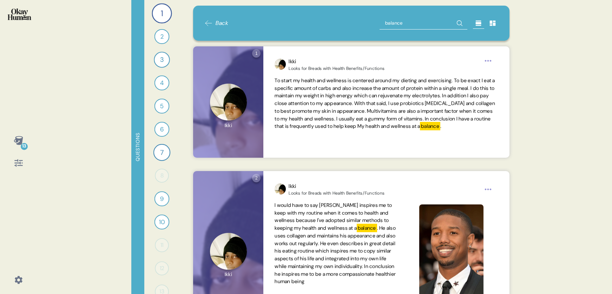
click at [216, 24] on span "Back" at bounding box center [222, 23] width 13 height 8
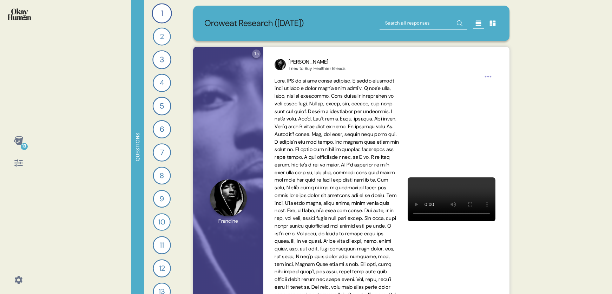
click at [12, 163] on div at bounding box center [18, 163] width 17 height 17
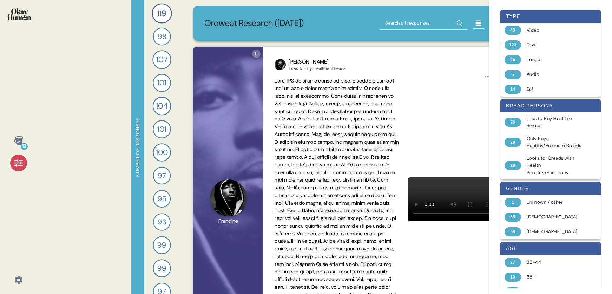
click at [384, 24] on input "text" at bounding box center [424, 23] width 88 height 13
type input "confidence"
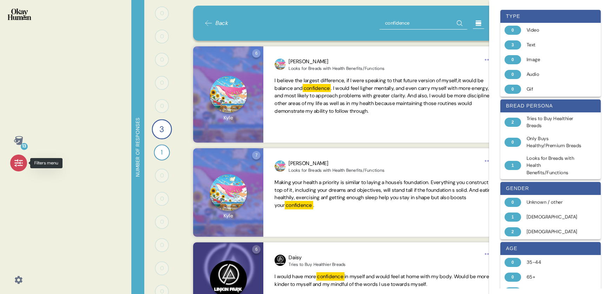
click at [12, 164] on div at bounding box center [18, 163] width 17 height 17
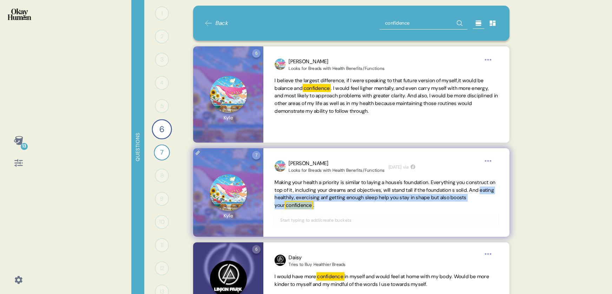
drag, startPoint x: 305, startPoint y: 197, endPoint x: 347, endPoint y: 207, distance: 42.9
click at [347, 207] on span "Making your health a priority is similar to laying a house's foundation. Everyt…" at bounding box center [386, 194] width 223 height 31
copy span "eating healthily, exercising anf getting enough sleep help you stay in shape bu…"
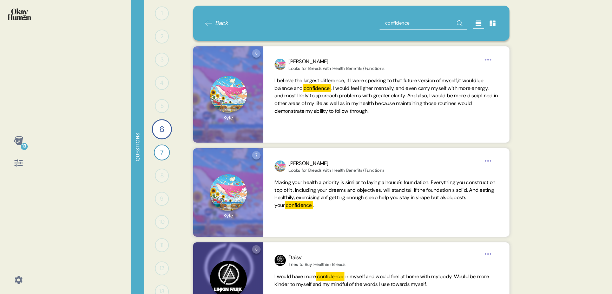
click at [187, 209] on div "7 Question seven Click to view responses to this question How would you explain…" at bounding box center [351, 192] width 333 height 89
drag, startPoint x: 424, startPoint y: 25, endPoint x: 387, endPoint y: 23, distance: 37.7
click at [387, 23] on input "confidence" at bounding box center [424, 23] width 88 height 13
click at [219, 23] on span "Back" at bounding box center [222, 23] width 13 height 8
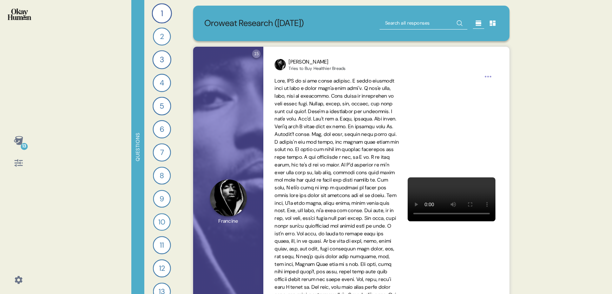
click at [417, 23] on input "text" at bounding box center [424, 23] width 88 height 13
type input "anxiety"
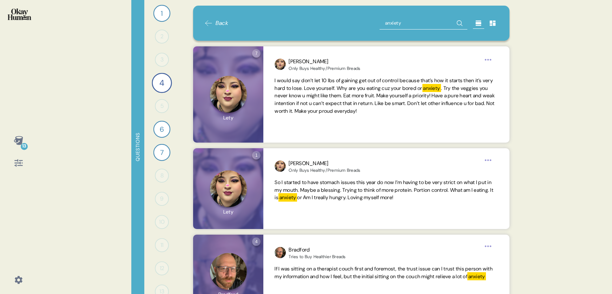
click at [415, 21] on input "anxiety" at bounding box center [424, 23] width 88 height 13
drag, startPoint x: 384, startPoint y: 21, endPoint x: 365, endPoint y: 21, distance: 19.0
click at [365, 21] on div "Back anxiety" at bounding box center [351, 23] width 294 height 13
type input "feel good"
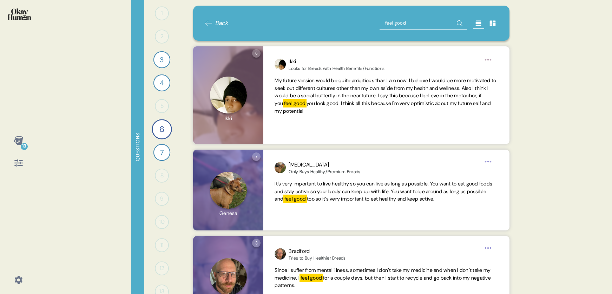
click at [222, 22] on span "Back" at bounding box center [222, 23] width 13 height 8
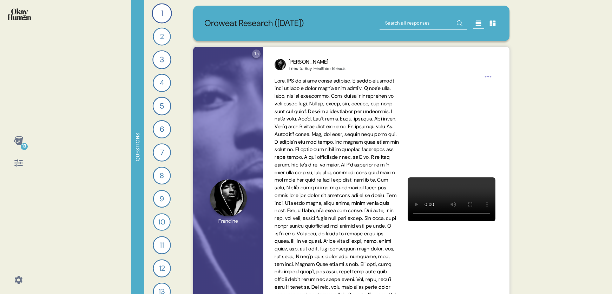
click at [397, 22] on input "text" at bounding box center [424, 23] width 88 height 13
click at [404, 26] on input "text" at bounding box center [424, 23] width 88 height 13
type input "challenge"
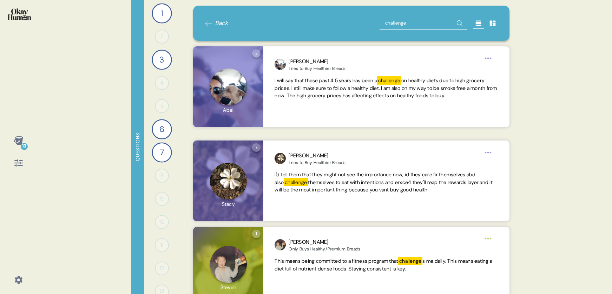
click at [216, 22] on span "Back" at bounding box center [222, 23] width 13 height 8
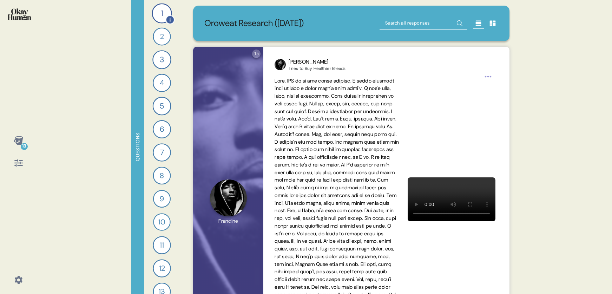
click at [158, 12] on div "1" at bounding box center [162, 13] width 20 height 20
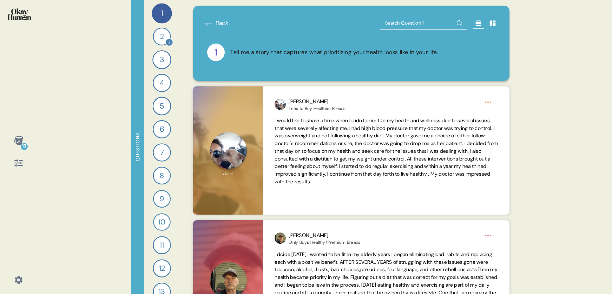
click at [158, 34] on div "2" at bounding box center [162, 36] width 18 height 18
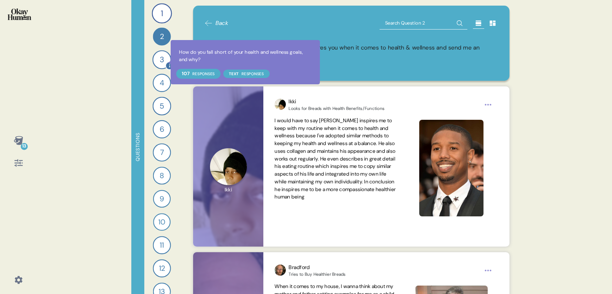
click at [166, 62] on icon at bounding box center [169, 65] width 8 height 8
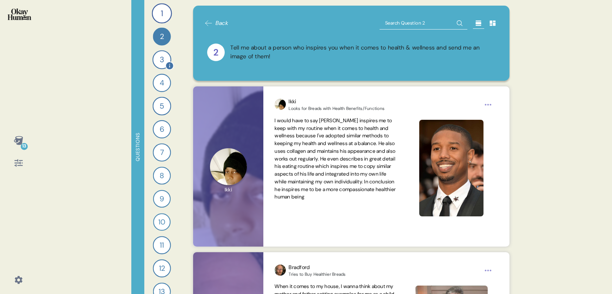
click at [164, 61] on div "3" at bounding box center [161, 59] width 19 height 19
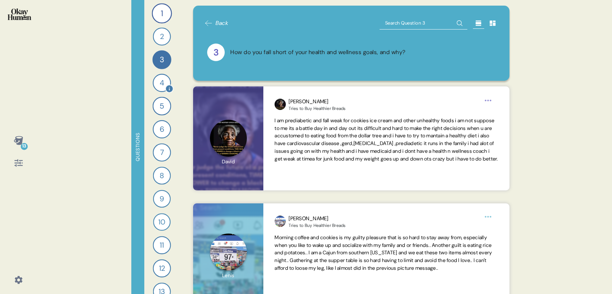
click at [163, 80] on div "4" at bounding box center [162, 83] width 18 height 18
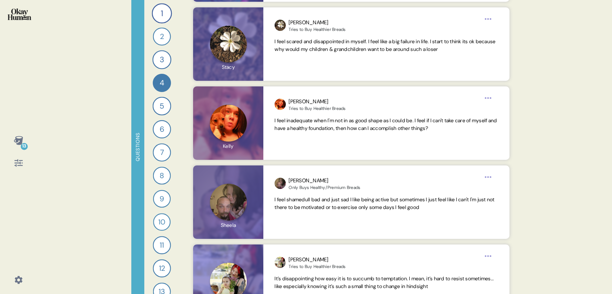
scroll to position [1408, 0]
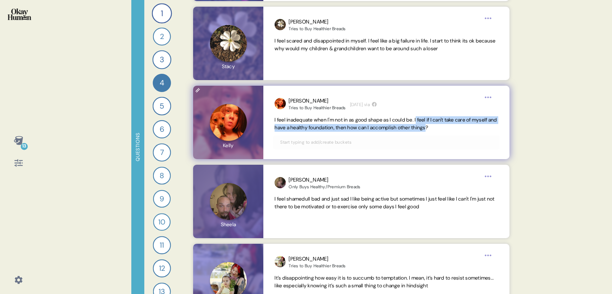
drag, startPoint x: 426, startPoint y: 120, endPoint x: 463, endPoint y: 129, distance: 38.1
click at [429, 129] on span "I feel inadequate when I'm not in as good shape as I could be. I feel if I can'…" at bounding box center [386, 124] width 222 height 14
drag, startPoint x: 425, startPoint y: 119, endPoint x: 477, endPoint y: 129, distance: 53.3
click at [429, 129] on span "I feel inadequate when I'm not in as good shape as I could be. I feel if I can'…" at bounding box center [386, 123] width 223 height 15
copy span "I feel if I can't take care of myself and have a healthy foundation, then how c…"
